Goal: Task Accomplishment & Management: Manage account settings

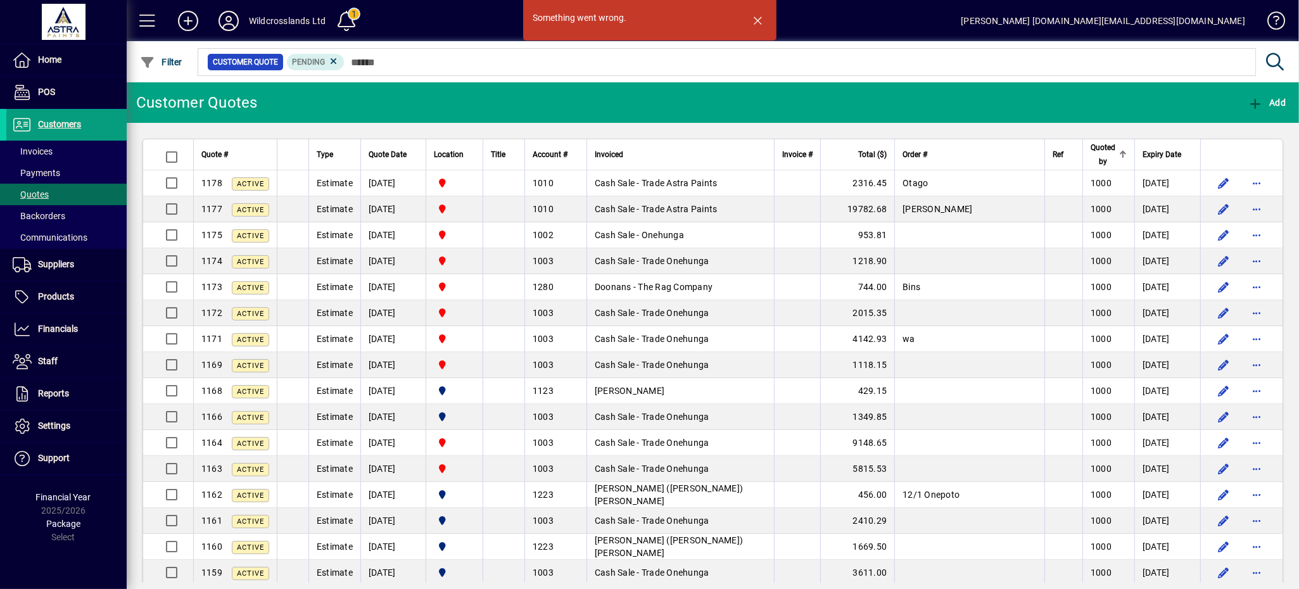
scroll to position [1969, 0]
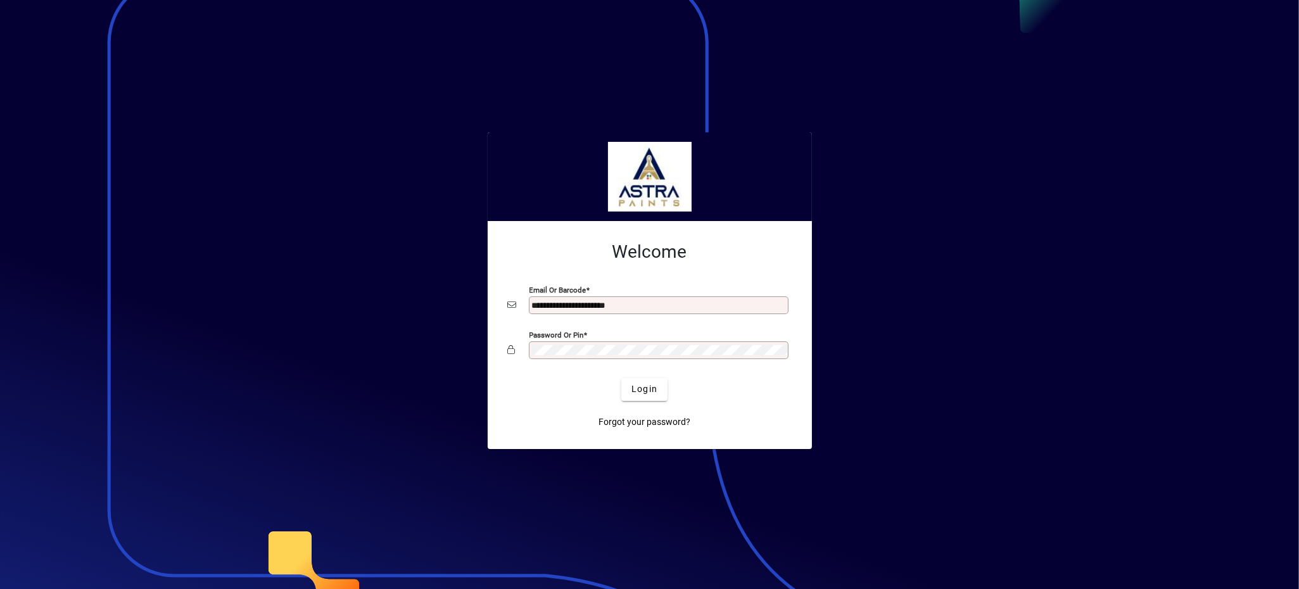
click at [650, 305] on input "**********" at bounding box center [660, 305] width 256 height 10
type input "**********"
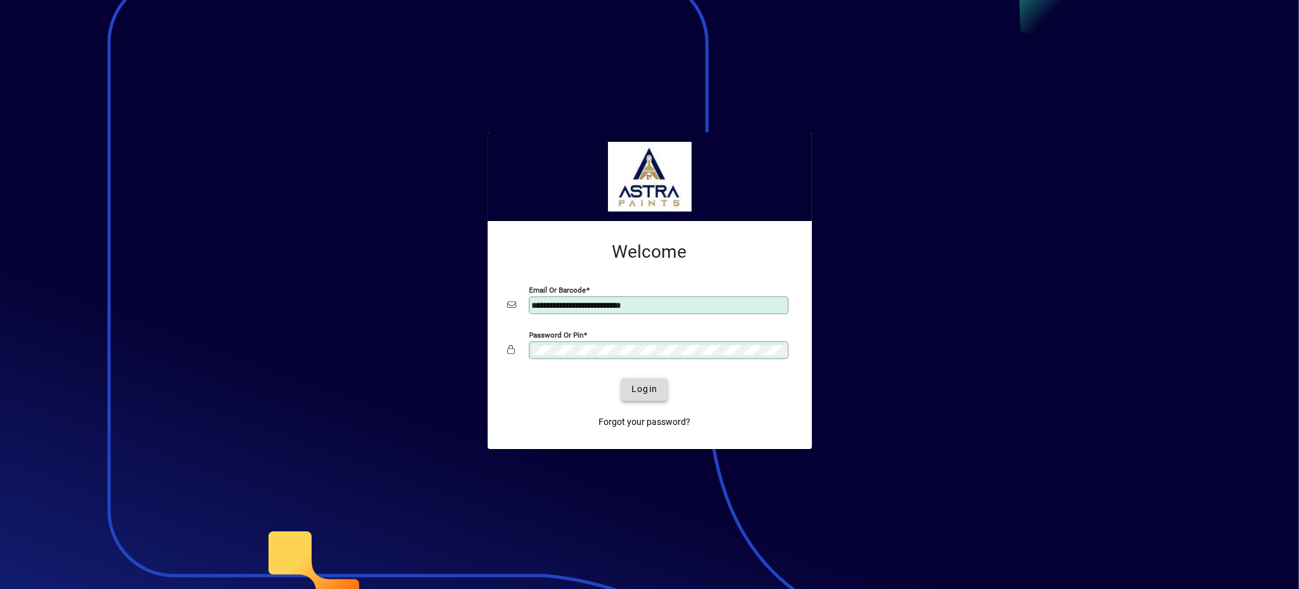
click at [643, 389] on span "Login" at bounding box center [644, 388] width 26 height 13
